Goal: Find specific page/section: Find specific page/section

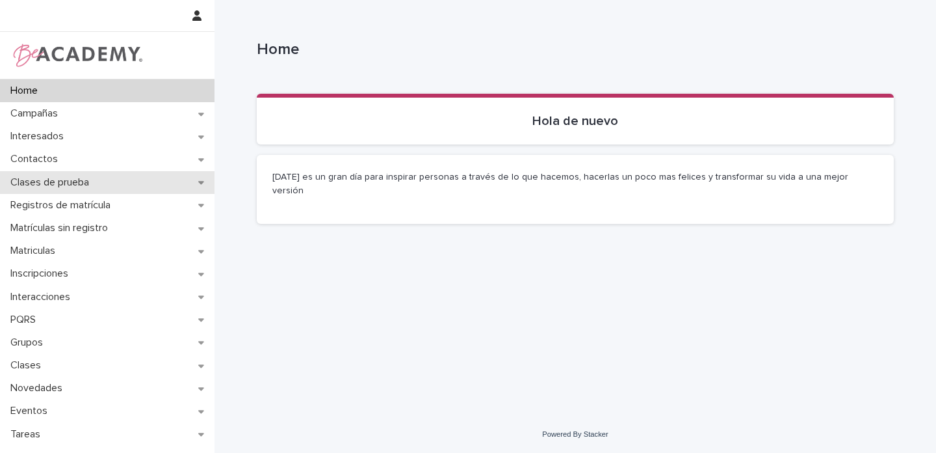
click at [164, 183] on div "Clases de prueba" at bounding box center [107, 182] width 215 height 23
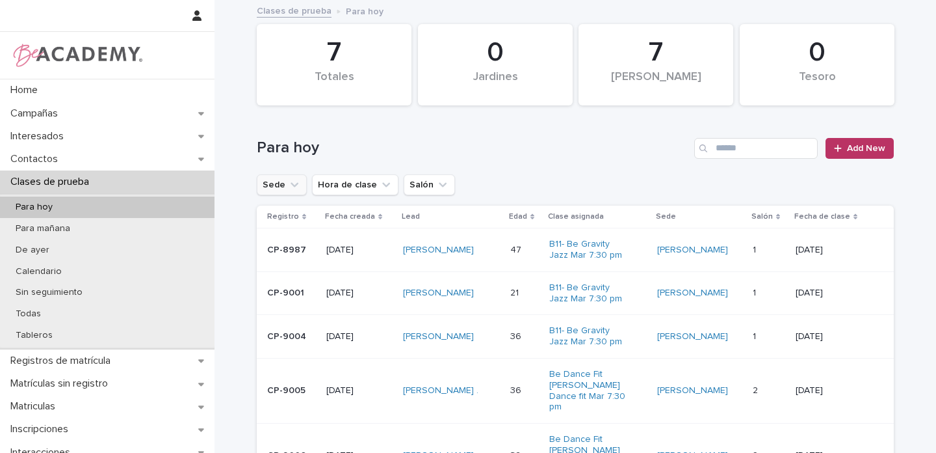
click at [288, 185] on icon "Sede" at bounding box center [294, 184] width 13 height 13
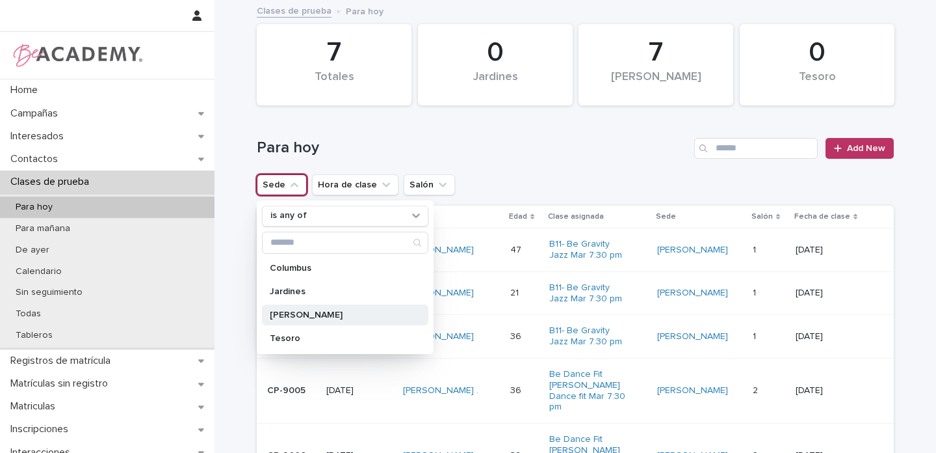
click at [309, 314] on p "[PERSON_NAME]" at bounding box center [339, 314] width 138 height 9
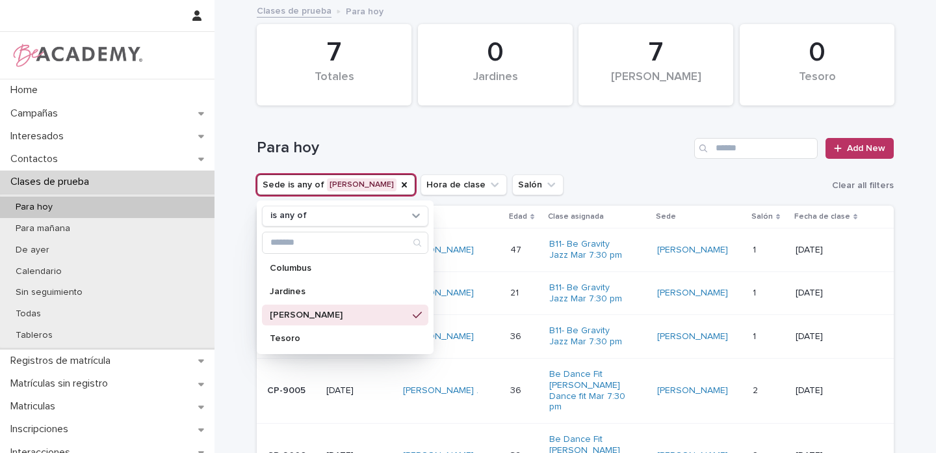
click at [575, 156] on h1 "Para hoy" at bounding box center [473, 148] width 432 height 19
